Goal: Transaction & Acquisition: Purchase product/service

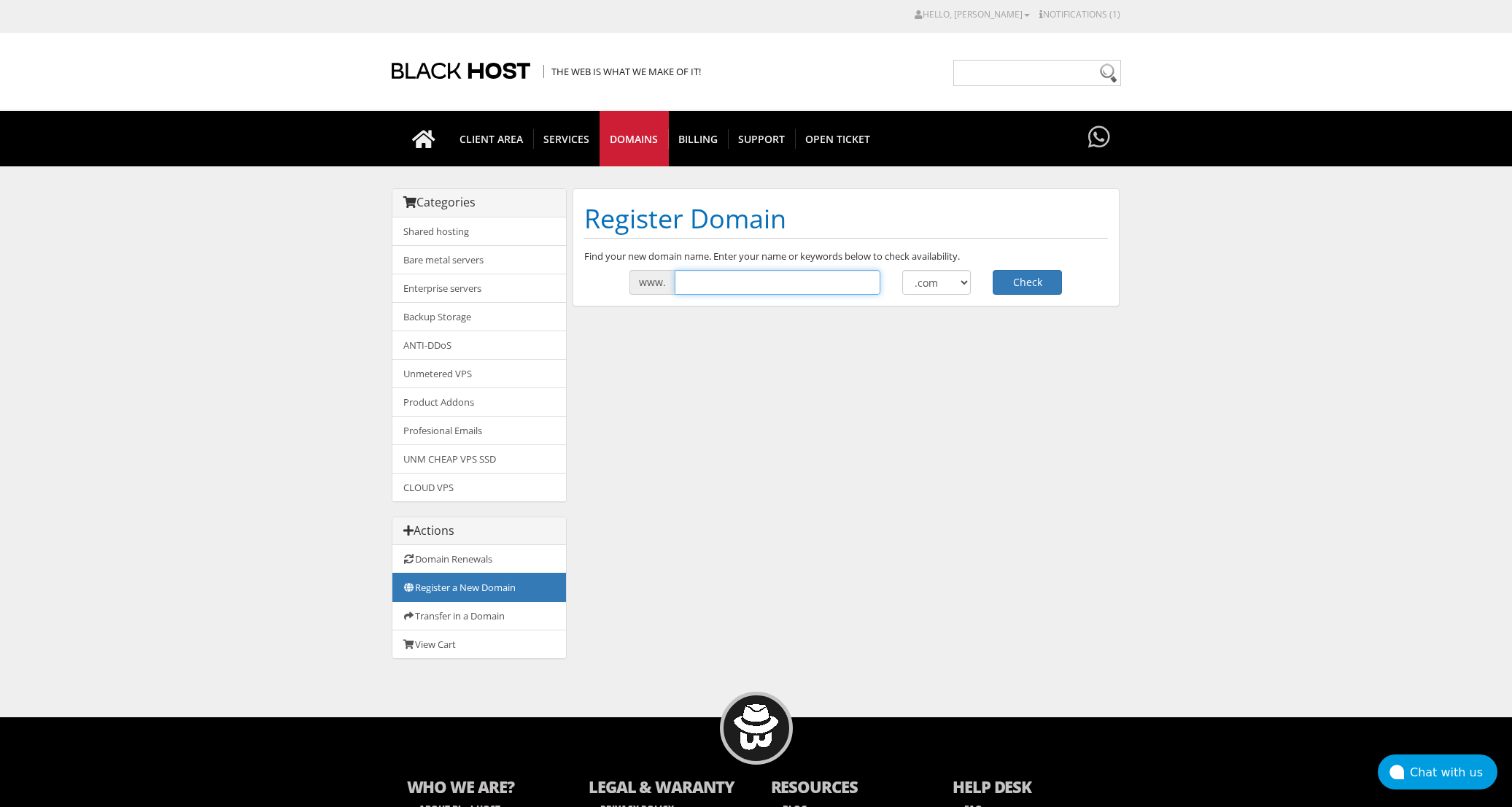
click at [827, 280] on input "text" at bounding box center [777, 282] width 206 height 25
type input "install"
click at [968, 284] on select ".com .net .org .us .info .biz" at bounding box center [937, 282] width 69 height 25
select select ".me"
click at [903, 270] on select ".com .net .org .us .info .biz" at bounding box center [937, 282] width 69 height 25
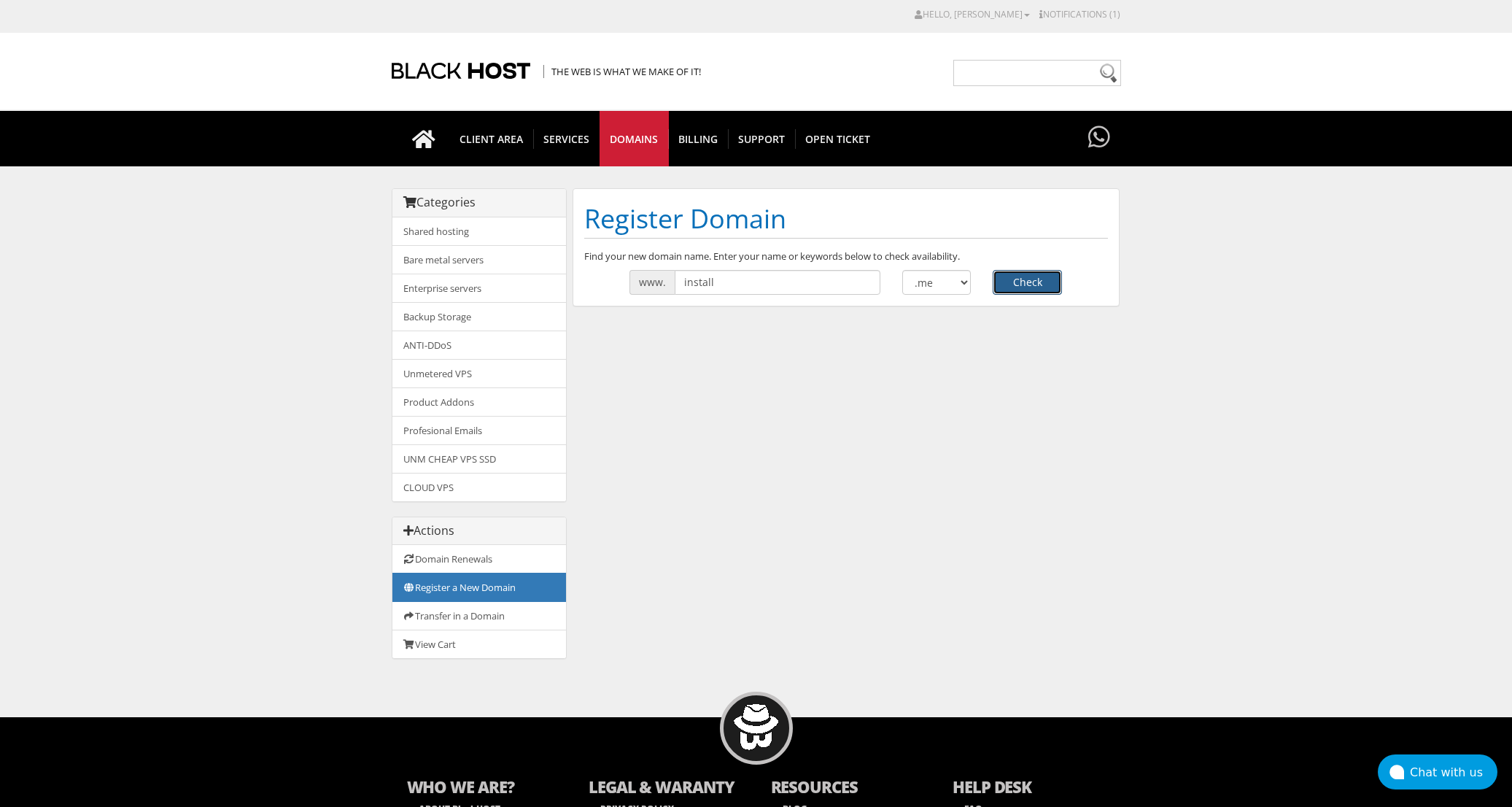
click at [1016, 282] on button "Check" at bounding box center [1027, 282] width 69 height 25
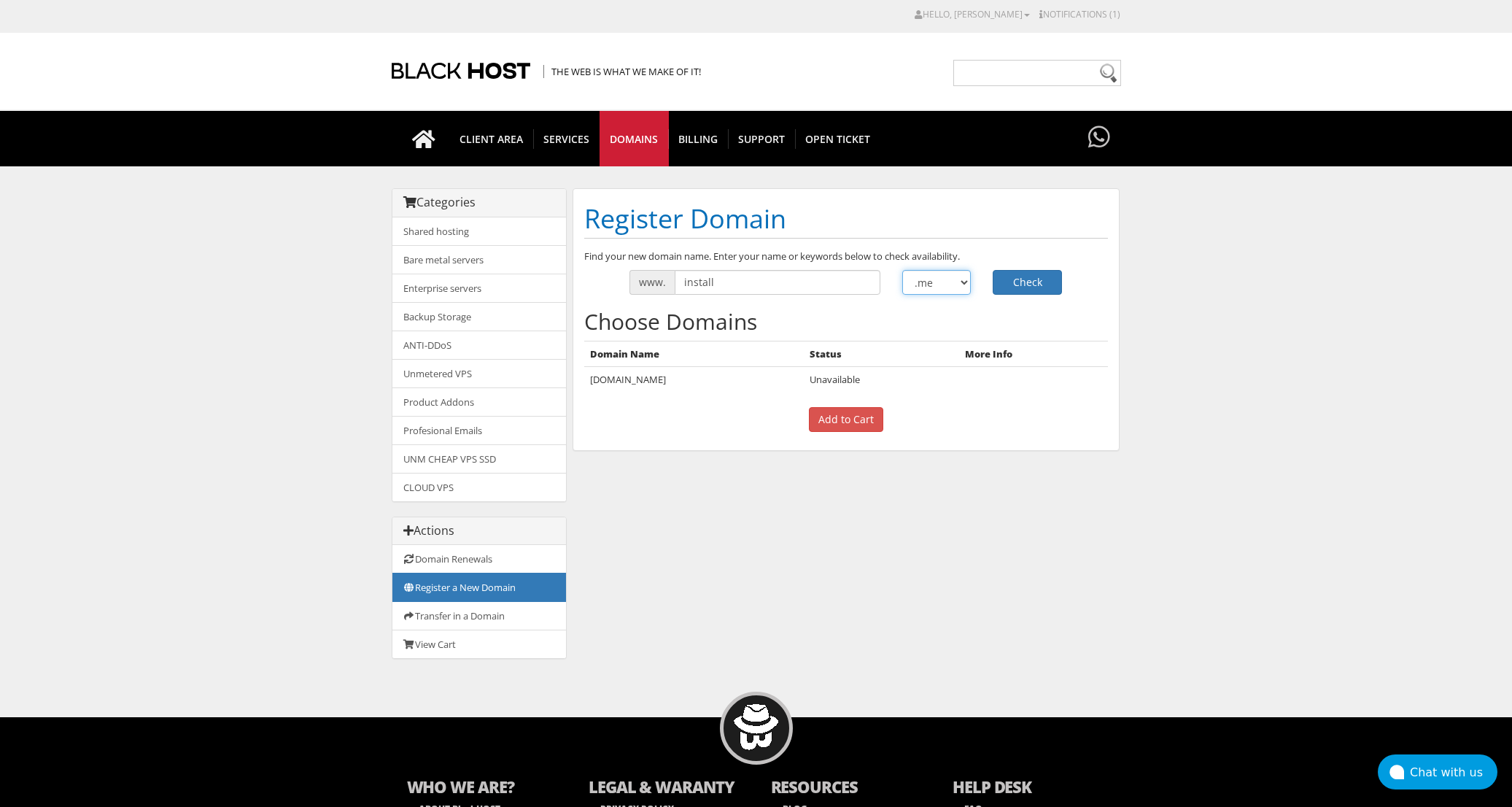
click at [965, 281] on select ".com .net .org .us .info .biz" at bounding box center [937, 282] width 69 height 25
select select ".net"
click at [903, 270] on select ".com .net .org .us .info .biz" at bounding box center [937, 282] width 69 height 25
click at [1011, 286] on button "Check" at bounding box center [1027, 282] width 69 height 25
click at [1188, 216] on body "CAD CHF EUR GBP JPY MKD RUB USD Hello, Alexey Credit Card Details Contacts/Sub-…" at bounding box center [756, 466] width 1512 height 919
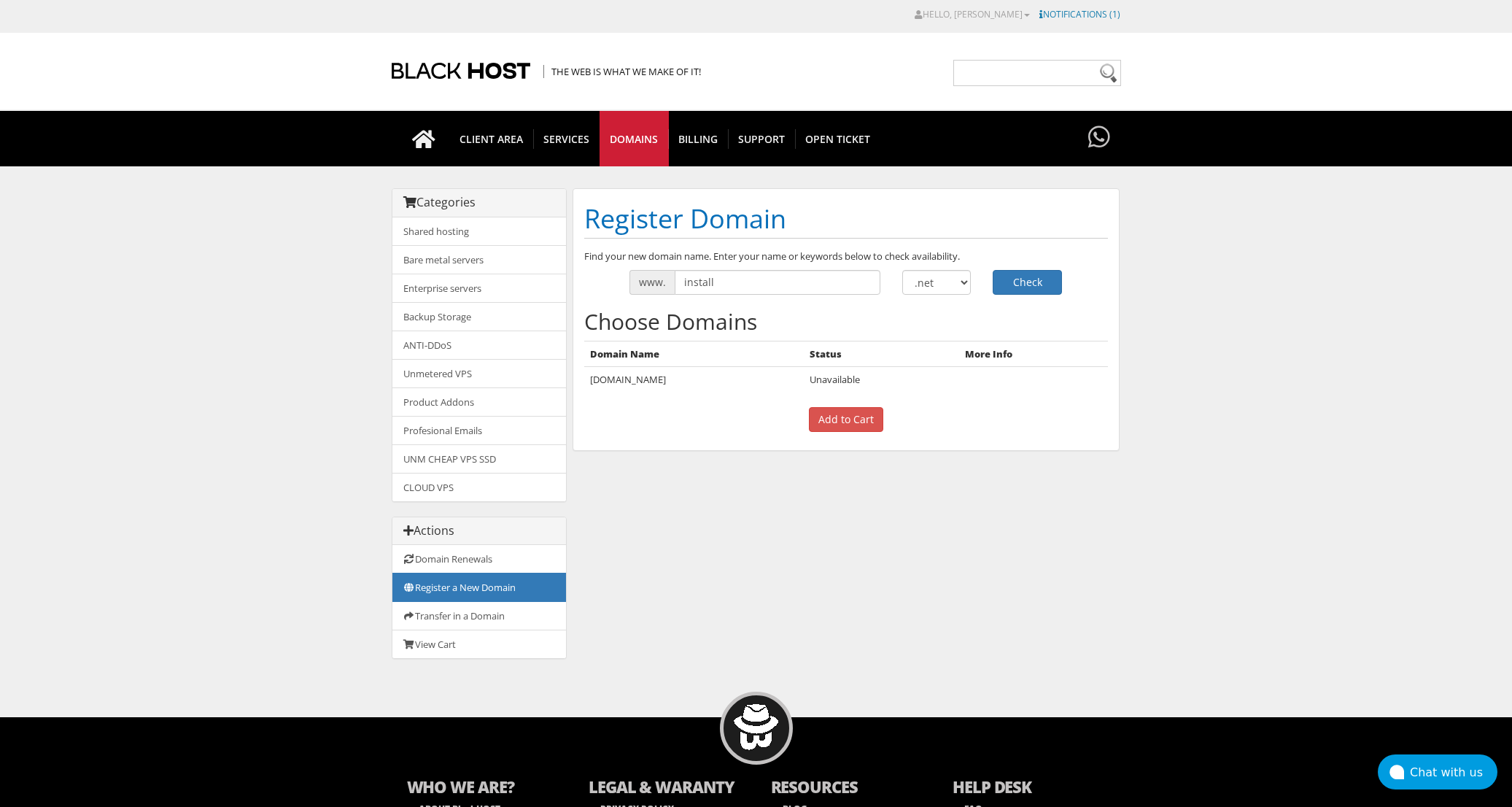
click at [1069, 15] on link "Notifications (1)" at bounding box center [1080, 14] width 81 height 12
click at [1062, 72] on link "Pay Now" at bounding box center [1054, 74] width 36 height 14
